Goal: Information Seeking & Learning: Learn about a topic

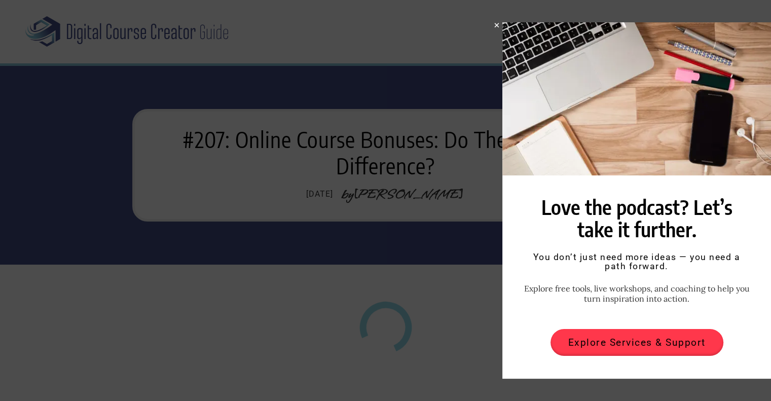
click at [377, 276] on div "Love the podcast? Let’s take it further. Inspired by the podcast? You don’t jus…" at bounding box center [385, 200] width 771 height 401
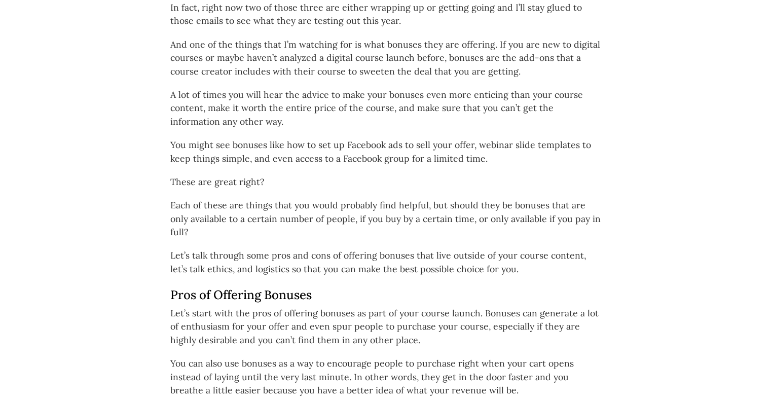
scroll to position [862, 0]
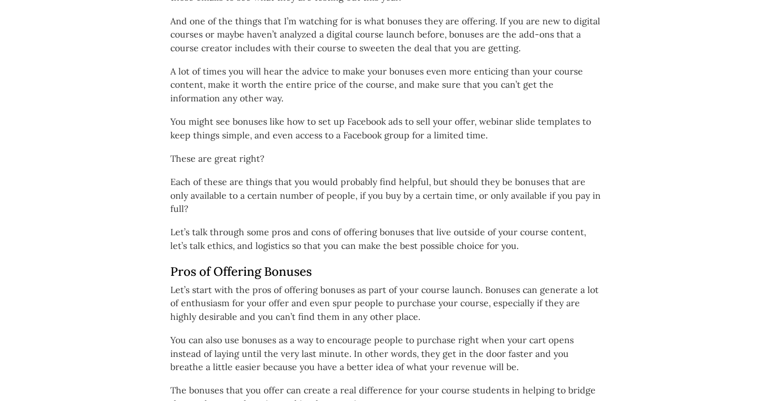
drag, startPoint x: 547, startPoint y: 245, endPoint x: 461, endPoint y: 261, distance: 88.2
click at [461, 265] on h3 "Pros of Offering Bonuses" at bounding box center [385, 272] width 431 height 15
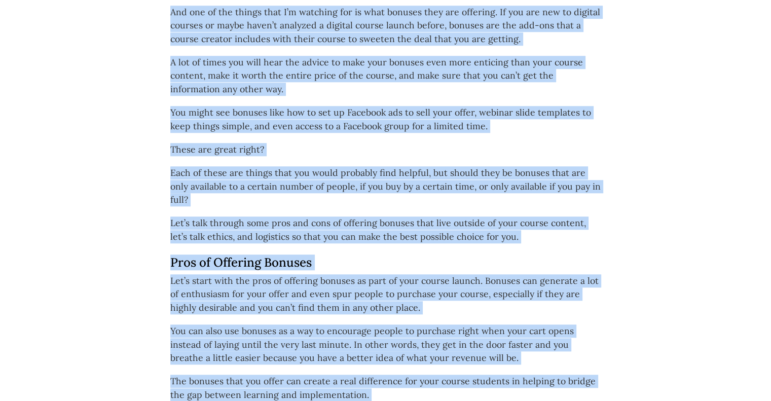
scroll to position [868, 0]
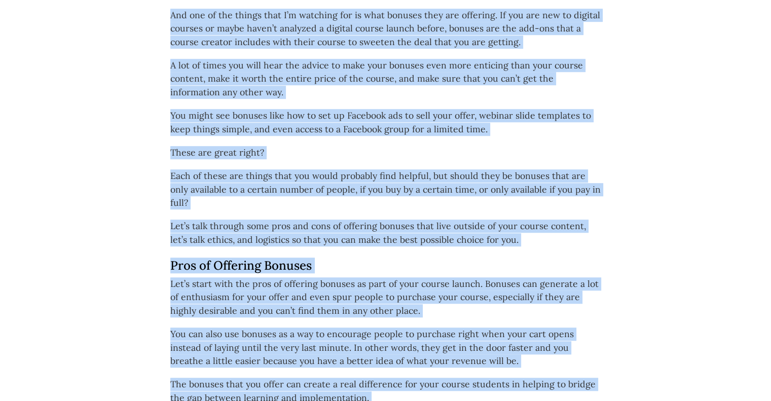
drag, startPoint x: 479, startPoint y: 275, endPoint x: 103, endPoint y: 14, distance: 457.5
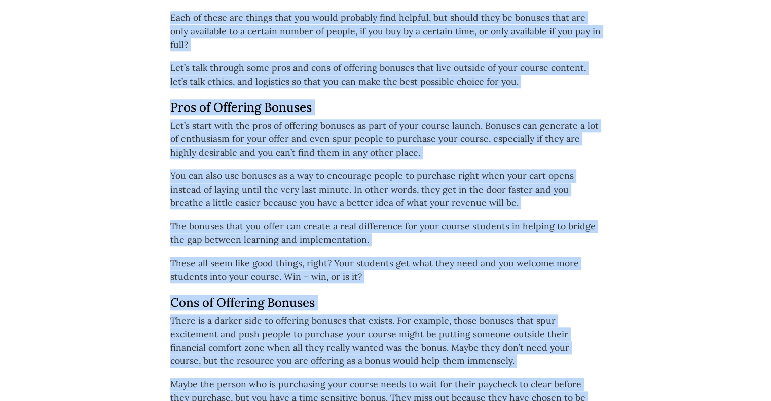
scroll to position [1020, 0]
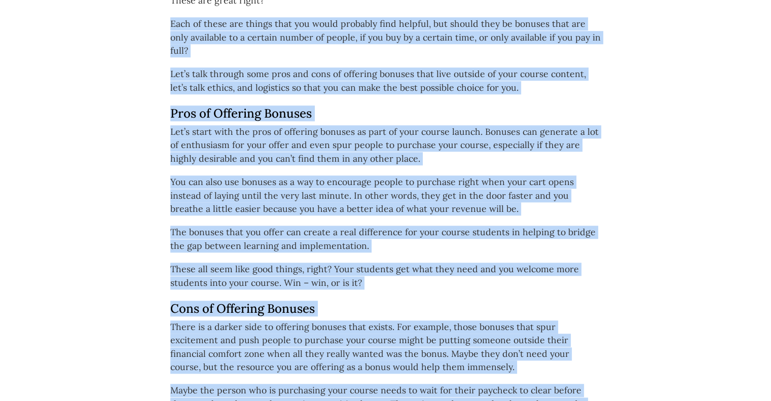
drag, startPoint x: 517, startPoint y: 363, endPoint x: 136, endPoint y: 19, distance: 512.9
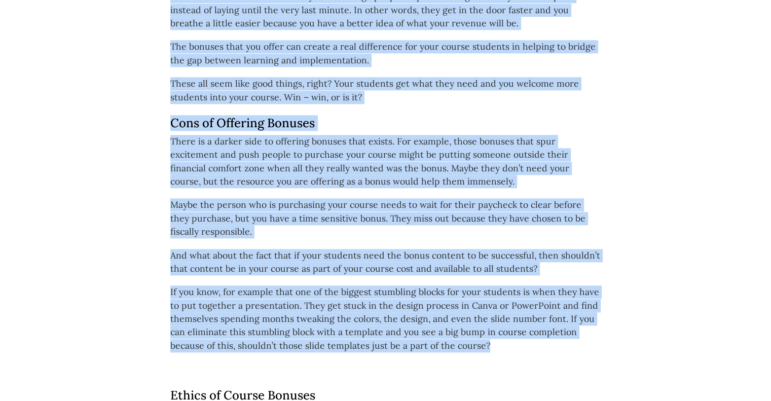
scroll to position [1223, 0]
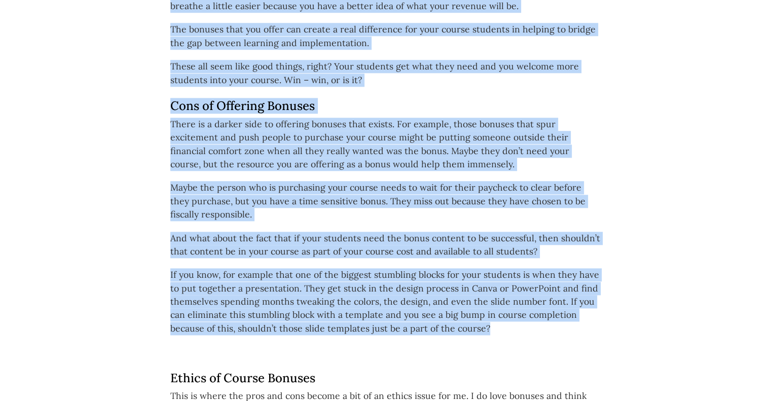
click at [516, 316] on p "If you know, for example that one of the biggest stumbling blocks for your stud…" at bounding box center [385, 301] width 431 height 67
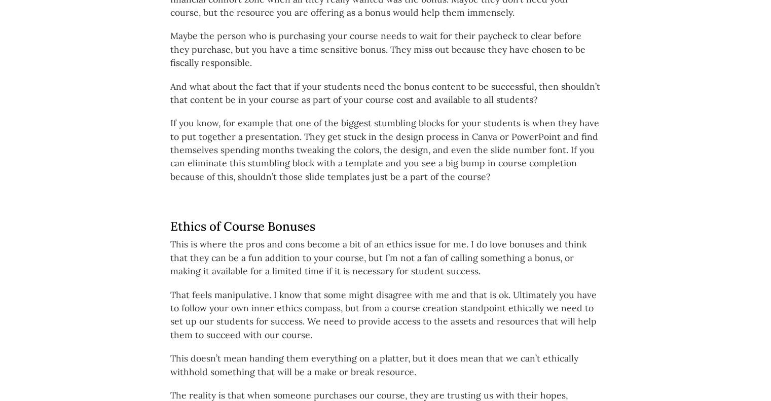
scroll to position [1375, 0]
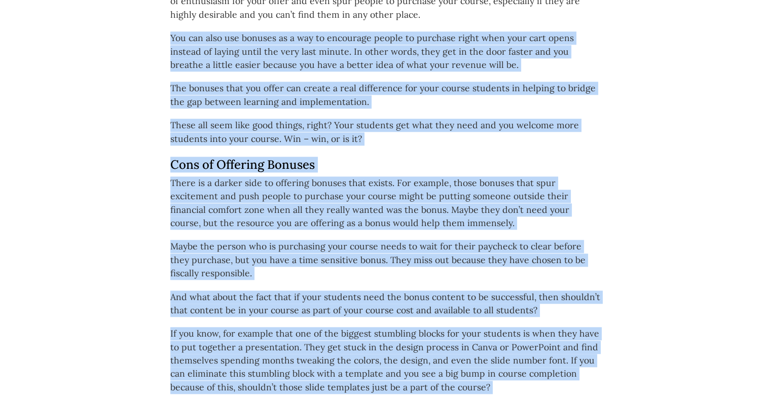
drag, startPoint x: 543, startPoint y: 179, endPoint x: 122, endPoint y: 4, distance: 456.8
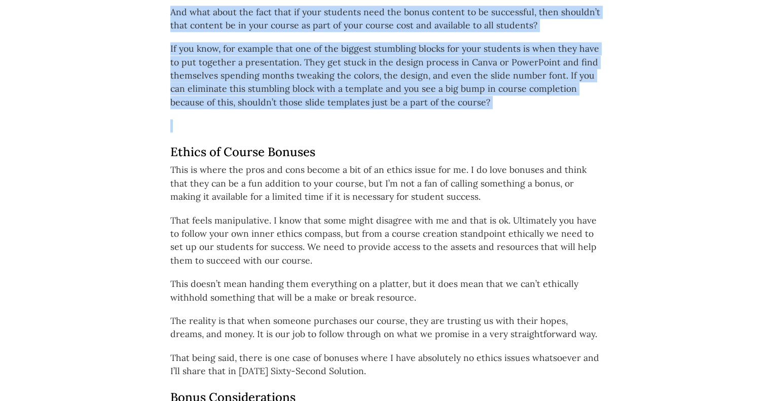
scroll to position [1457, 0]
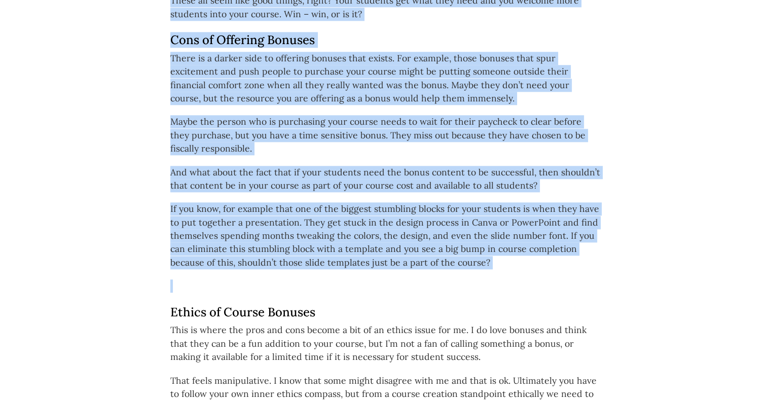
drag, startPoint x: 424, startPoint y: 348, endPoint x: 86, endPoint y: 4, distance: 482.5
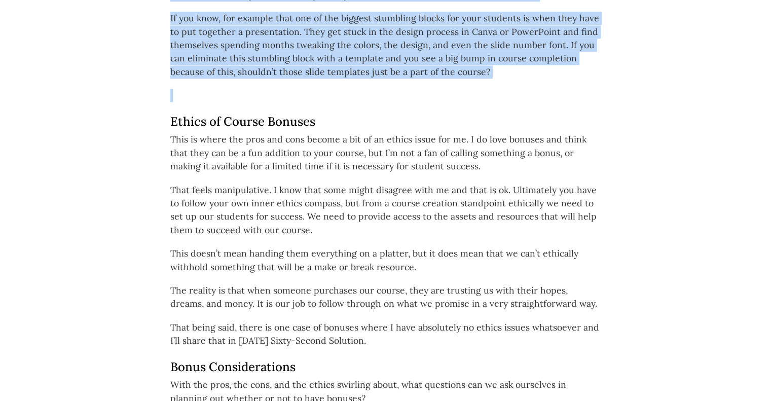
click at [132, 95] on div "Listen on… Amazon Audible Apple Podcasts CastBox Deezer Pandora RSS ," at bounding box center [385, 345] width 507 height 3078
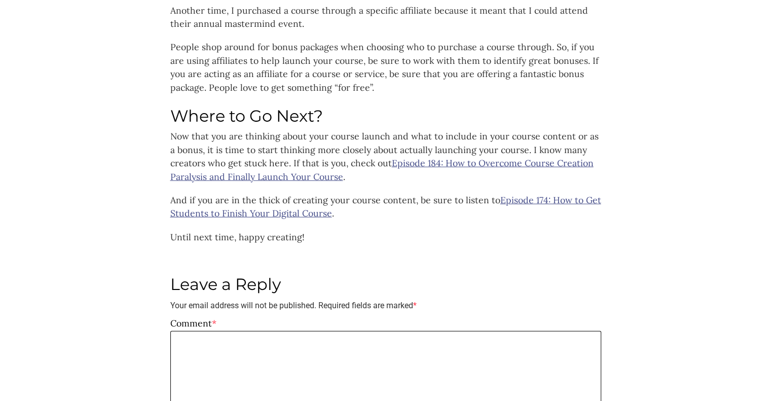
scroll to position [2747, 0]
click at [221, 163] on link "Episode 184: How to Overcome Course Creation Paralysis and Finally Launch Your …" at bounding box center [381, 169] width 423 height 25
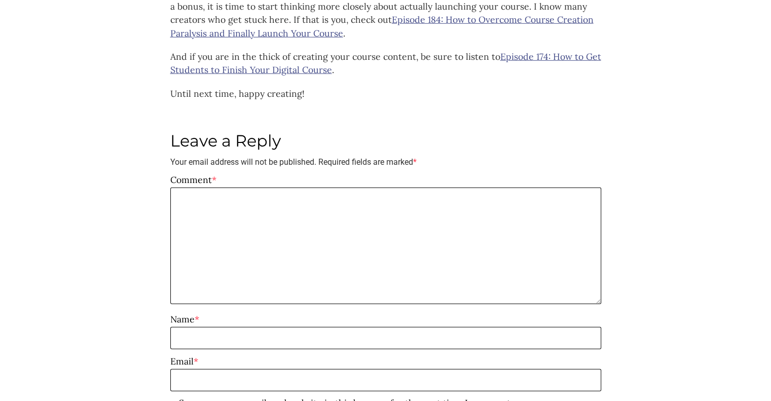
scroll to position [2899, 0]
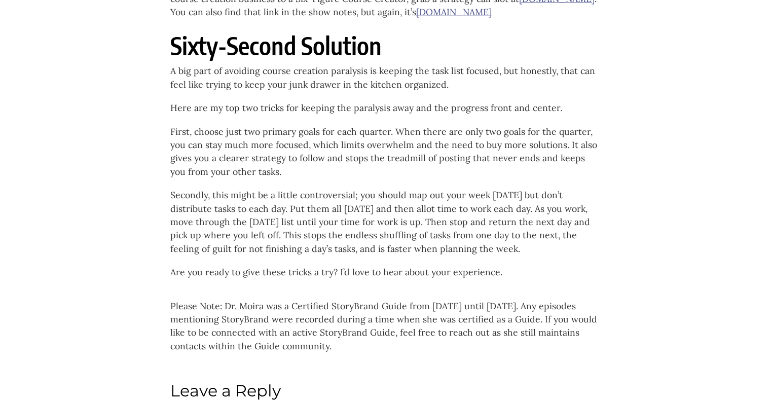
scroll to position [2839, 0]
